Goal: Unclear: Unclear

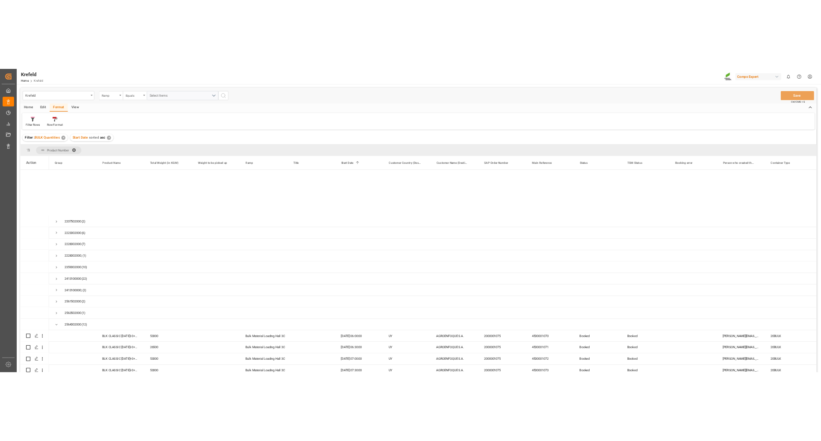
scroll to position [2137, 0]
